Goal: Find specific page/section: Find specific page/section

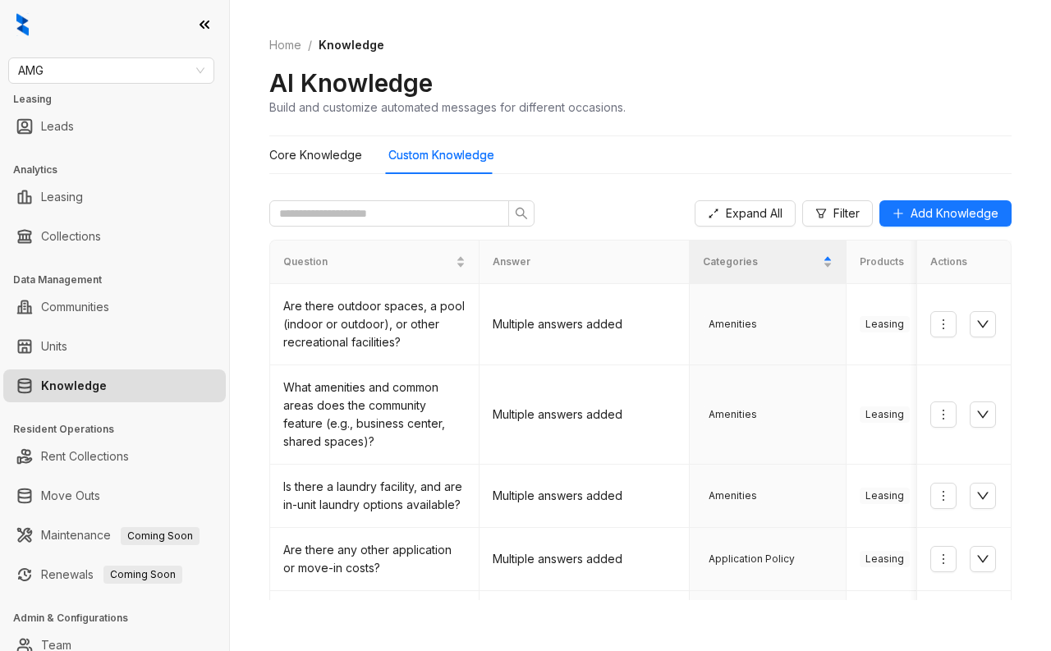
scroll to position [319, 0]
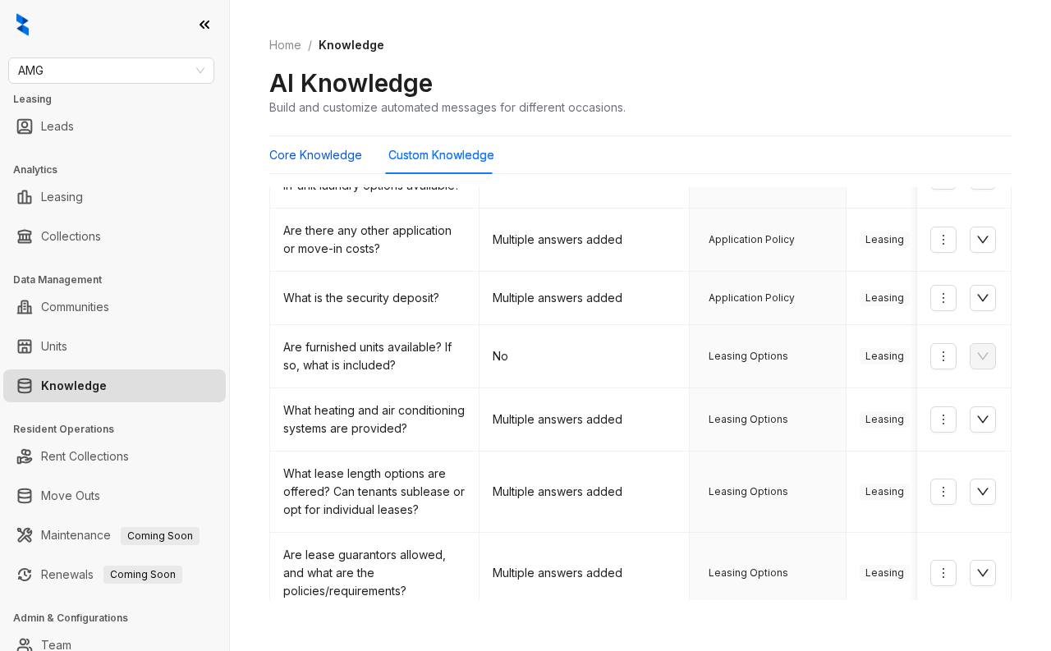
click at [358, 156] on Knowledge "Core Knowledge" at bounding box center [315, 155] width 93 height 18
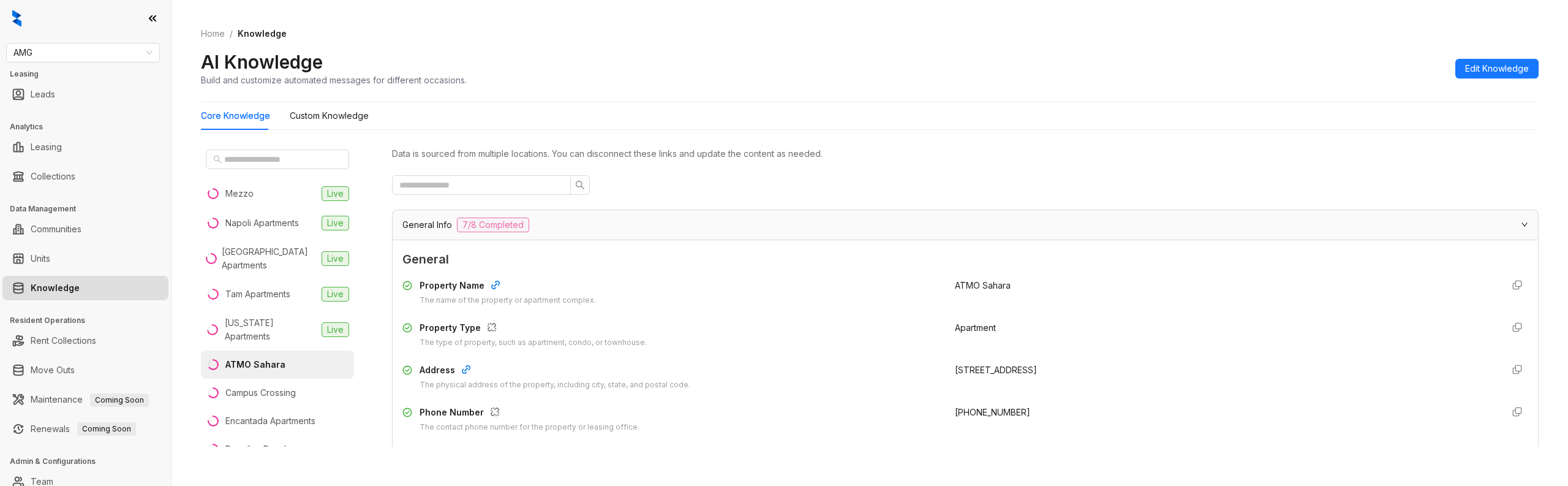
drag, startPoint x: 576, startPoint y: 61, endPoint x: 330, endPoint y: 78, distance: 246.6
click at [571, 61] on div "AI Knowledge Build and customize automated messages for different occasions. Ed…" at bounding box center [869, 68] width 1337 height 36
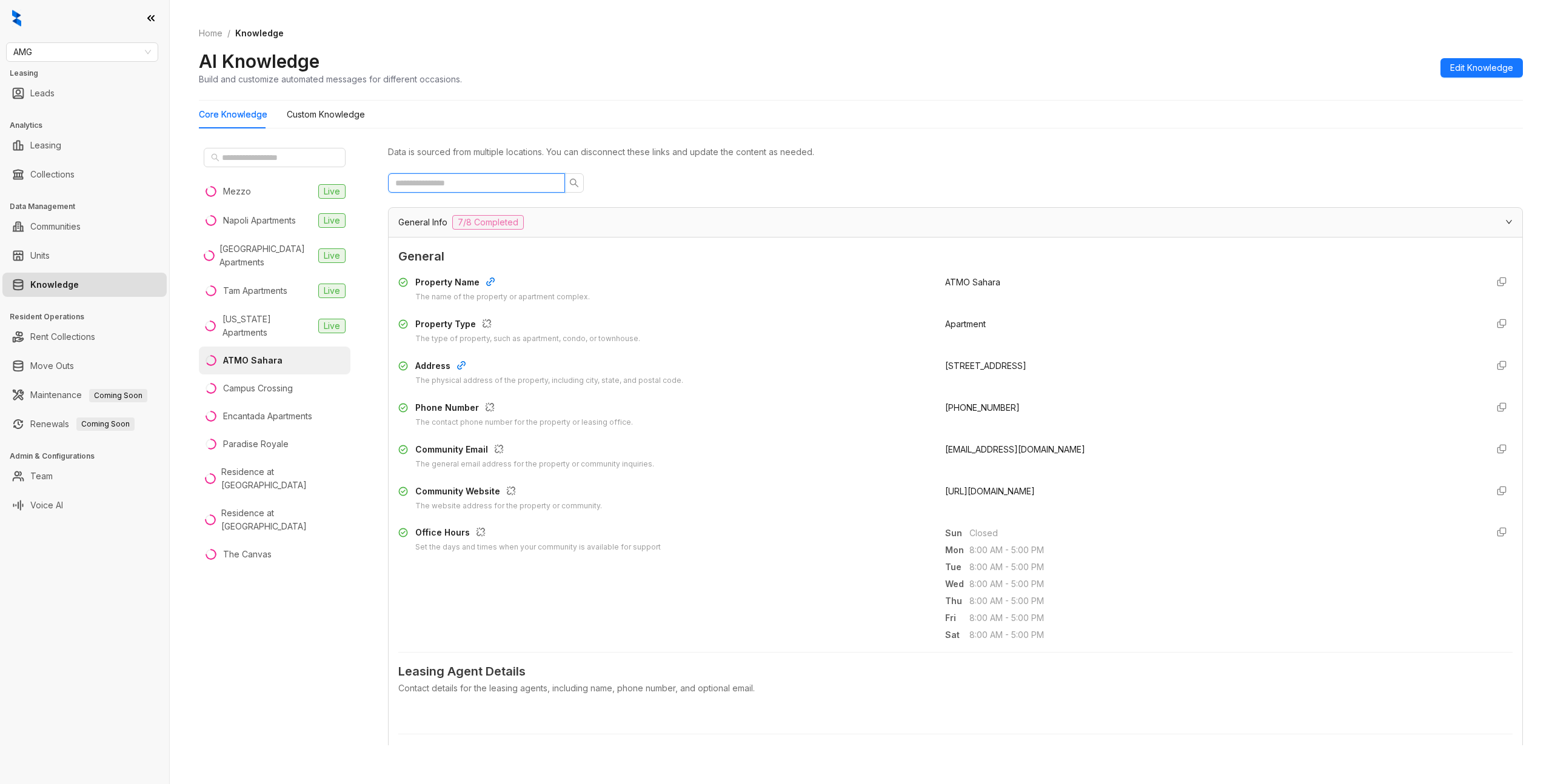
click at [470, 181] on input "text" at bounding box center [471, 183] width 153 height 13
copy div "Campus Crossing"
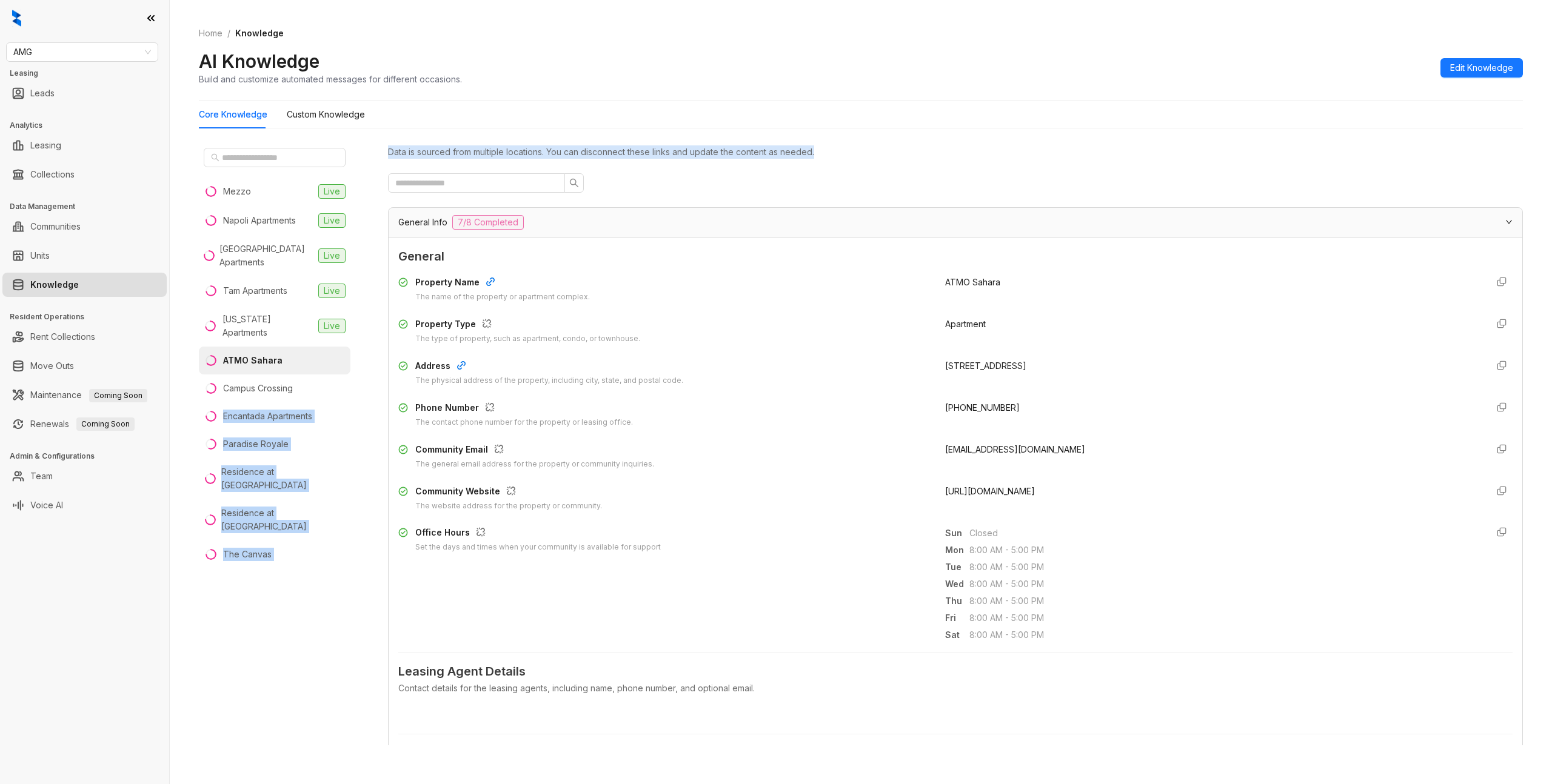
drag, startPoint x: 328, startPoint y: 380, endPoint x: 879, endPoint y: 129, distance: 605.5
click at [804, 171] on div "Mezzo Live Napoli Apartments Live Ridge Falls Apartments Live Tam Apartments Li…" at bounding box center [860, 447] width 1324 height 618
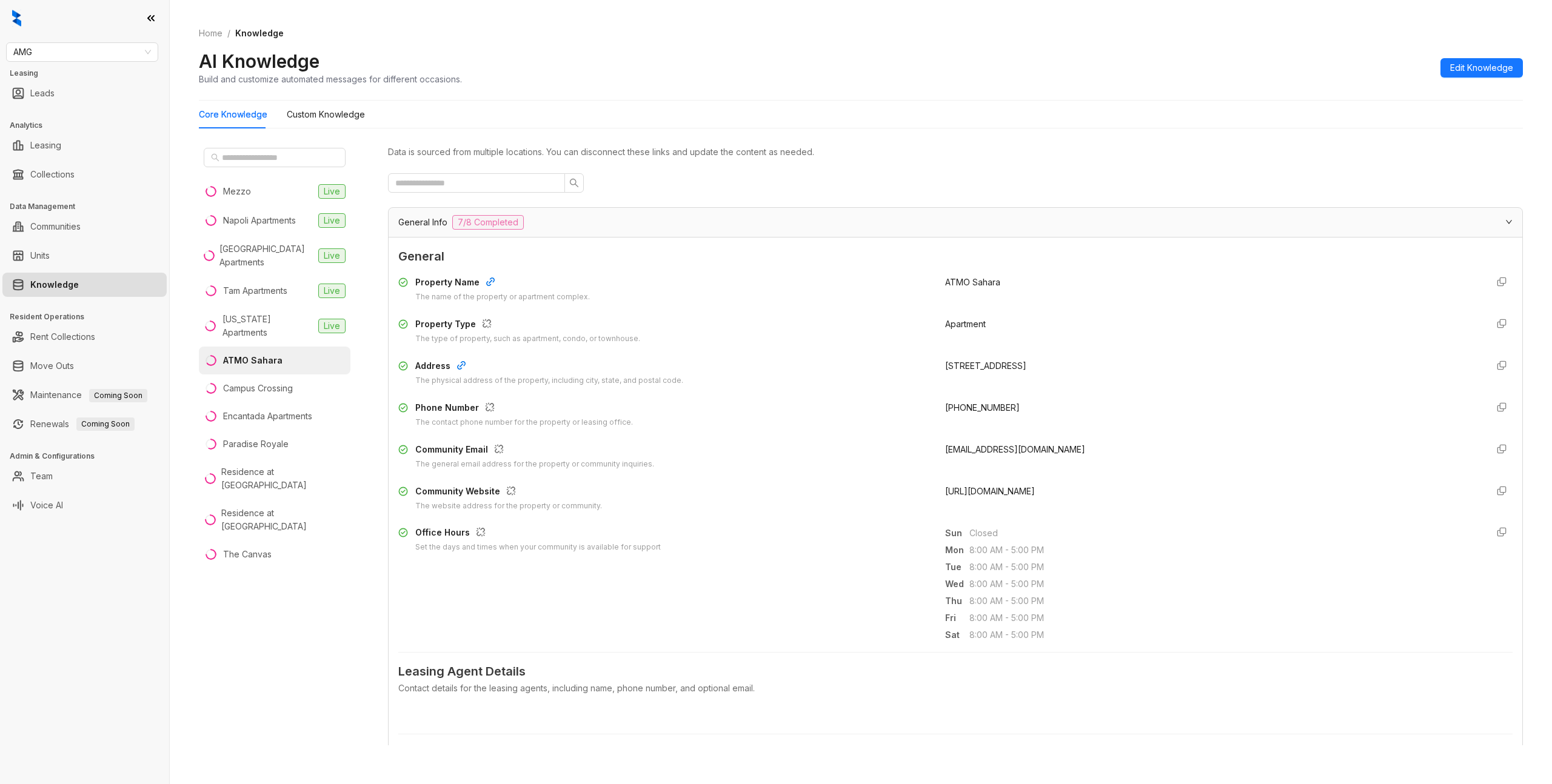
drag, startPoint x: 881, startPoint y: 127, endPoint x: 852, endPoint y: 128, distance: 29.0
click at [881, 127] on div "Core Knowledge Custom Knowledge" at bounding box center [860, 114] width 1324 height 28
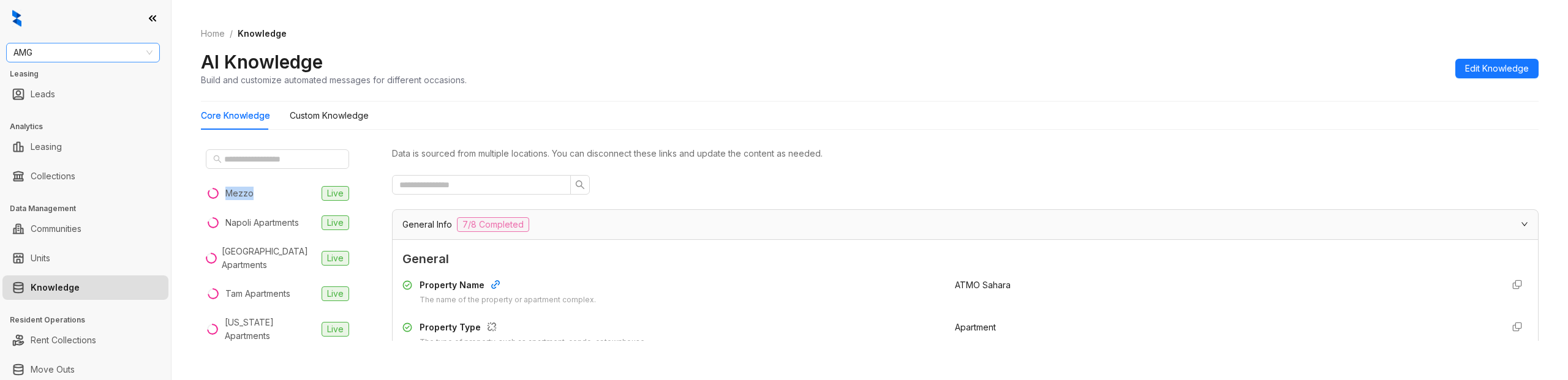
click at [123, 60] on span "AMG" at bounding box center [83, 52] width 139 height 19
type input "**"
click at [331, 119] on Knowledge "Custom Knowledge" at bounding box center [329, 115] width 79 height 13
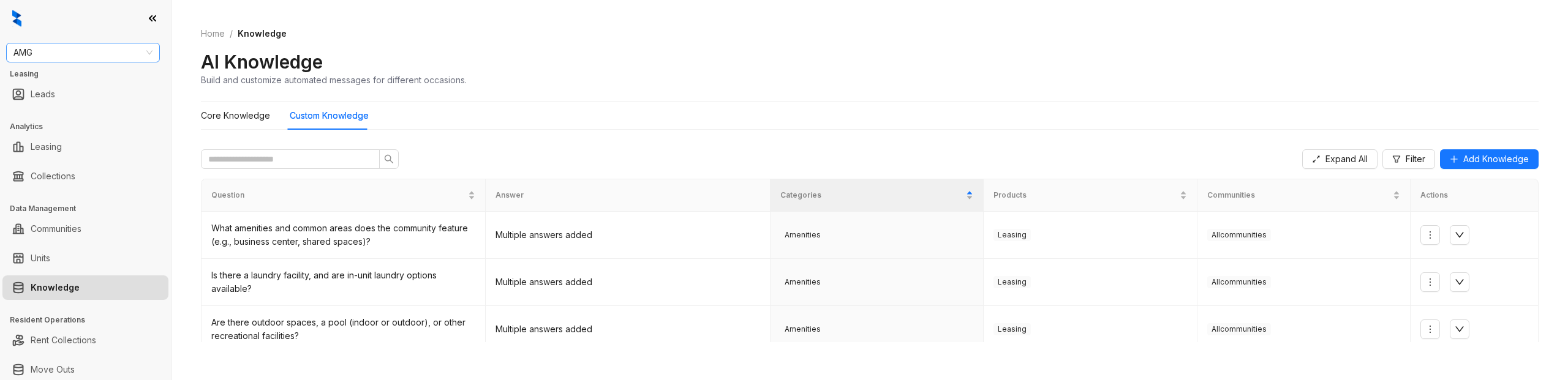
click at [85, 54] on span "AMG" at bounding box center [83, 52] width 139 height 19
type input "***"
click at [86, 78] on div "Haus Group" at bounding box center [83, 77] width 134 height 13
